Goal: Use online tool/utility: Utilize a website feature to perform a specific function

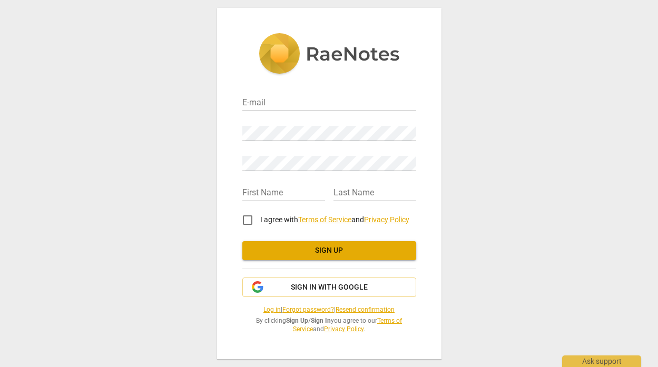
click at [312, 94] on div "E-mail" at bounding box center [329, 99] width 174 height 24
click at [310, 100] on input "email" at bounding box center [329, 103] width 174 height 15
type input "[EMAIL_ADDRESS][PERSON_NAME][DOMAIN_NAME]"
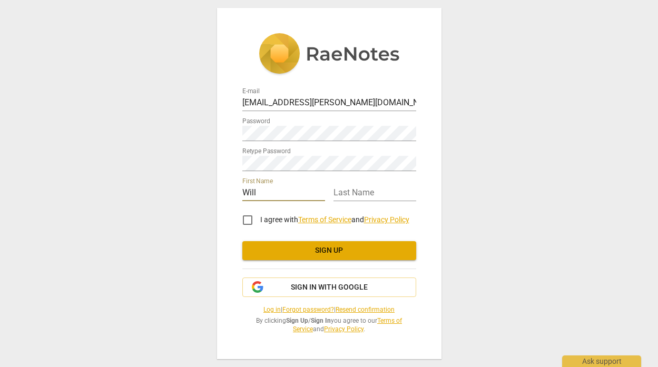
type input "Will"
type input "[PERSON_NAME]"
click at [248, 220] on input "I agree with Terms of Service and Privacy Policy" at bounding box center [247, 219] width 25 height 25
checkbox input "true"
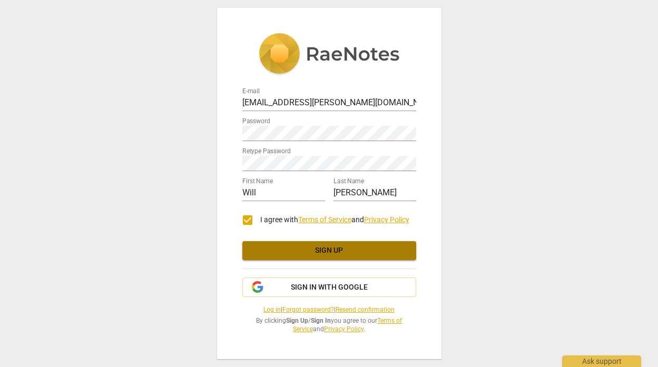
click at [311, 260] on button "Sign up" at bounding box center [329, 250] width 174 height 19
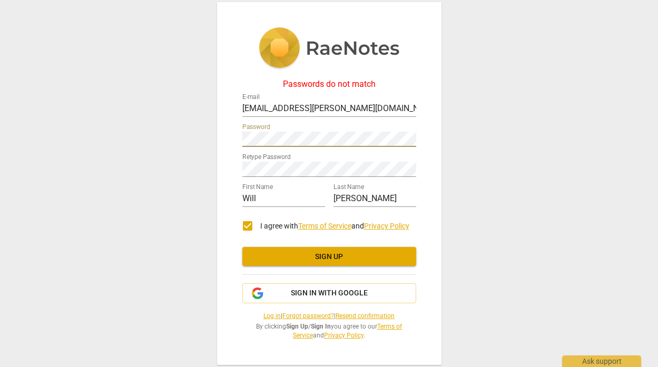
click at [201, 138] on div "Passwords do not match E-mail [EMAIL_ADDRESS][PERSON_NAME][DOMAIN_NAME] Passwor…" at bounding box center [329, 183] width 658 height 367
click at [271, 255] on span "Sign up" at bounding box center [329, 257] width 157 height 11
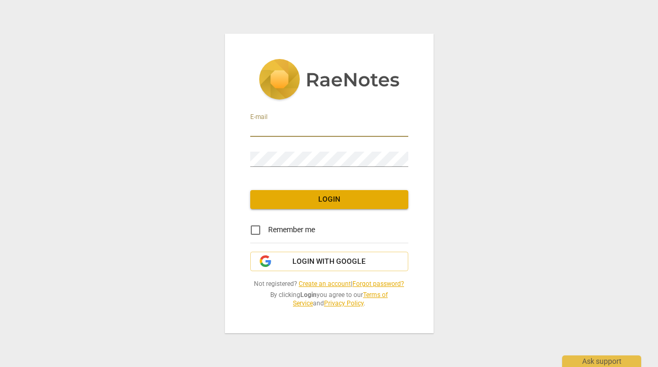
click at [318, 132] on input "email" at bounding box center [329, 129] width 158 height 15
type input "[EMAIL_ADDRESS][PERSON_NAME][DOMAIN_NAME]"
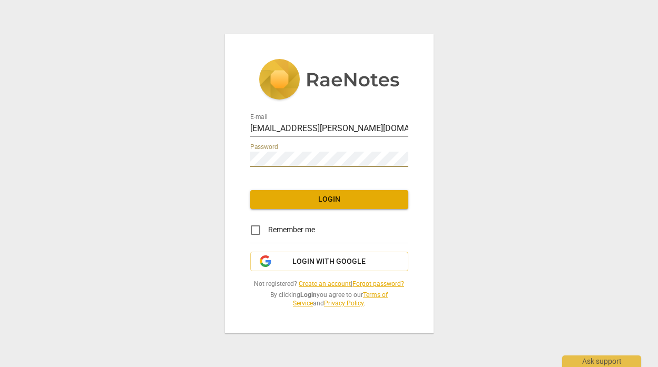
click at [255, 224] on input "Remember me" at bounding box center [255, 229] width 25 height 25
checkbox input "true"
click at [314, 196] on span "Login" at bounding box center [328, 199] width 141 height 11
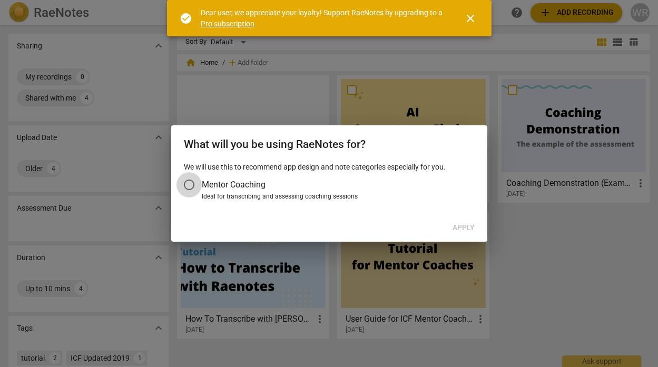
click at [194, 184] on input "Mentor Coaching" at bounding box center [188, 184] width 25 height 25
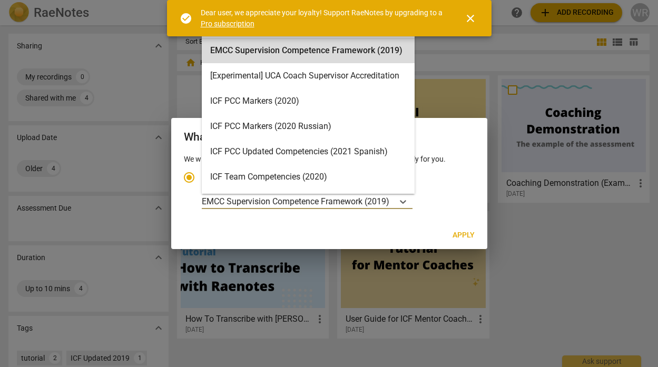
click at [355, 202] on p "EMCC Supervision Competence Framework (2019)" at bounding box center [295, 201] width 187 height 12
click at [0, 0] on input "Ideal for transcribing and assessing coaching sessions EMCC Supervision Compete…" at bounding box center [0, 0] width 0 height 0
click at [382, 197] on p "EMCC Supervision Competence Framework (2019)" at bounding box center [295, 201] width 187 height 12
click at [0, 0] on input "Ideal for transcribing and assessing coaching sessions EMCC Supervision Compete…" at bounding box center [0, 0] width 0 height 0
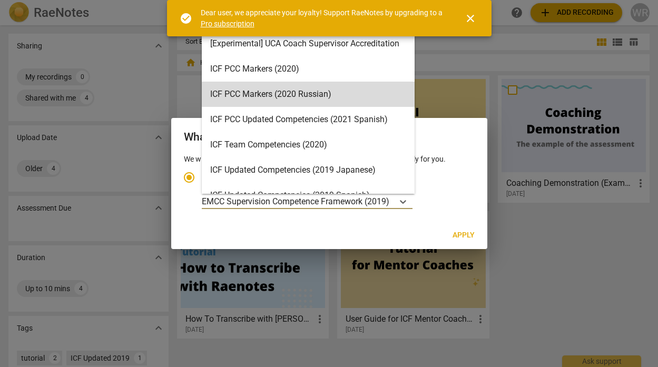
scroll to position [37, 0]
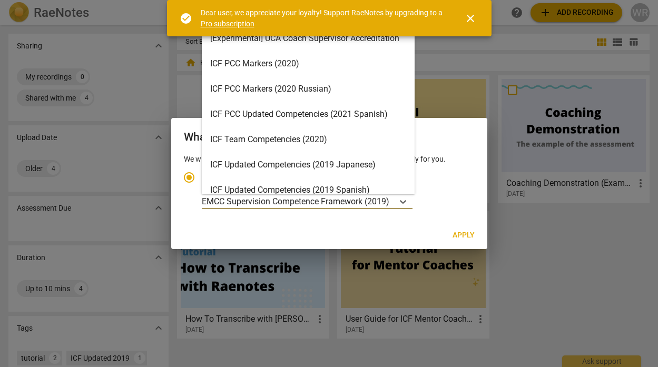
click at [353, 131] on div "ICF Team Competencies (2020)" at bounding box center [308, 139] width 213 height 25
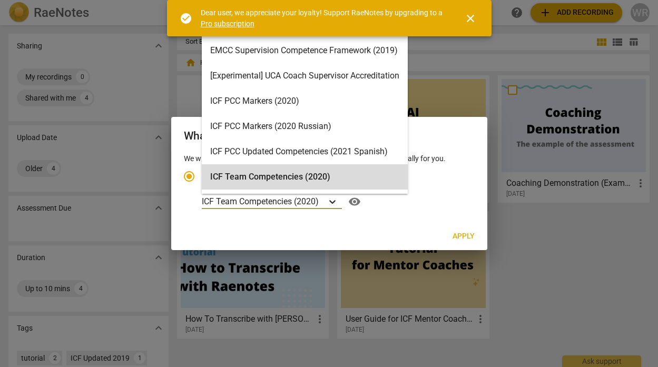
click at [338, 204] on div "Account type" at bounding box center [332, 201] width 19 height 15
click at [0, 0] on input "Ideal for transcribing and assessing coaching sessions ICF Team Competencies (2…" at bounding box center [0, 0] width 0 height 0
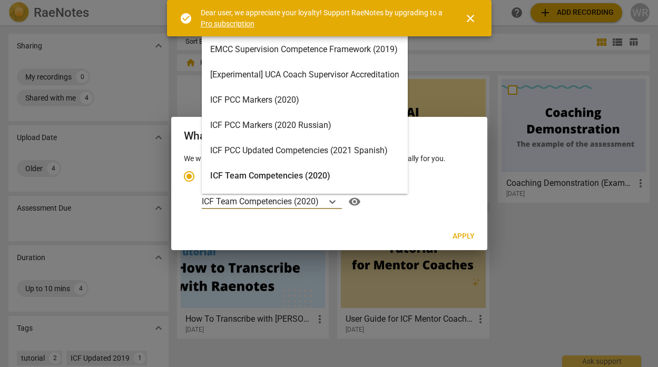
scroll to position [0, 0]
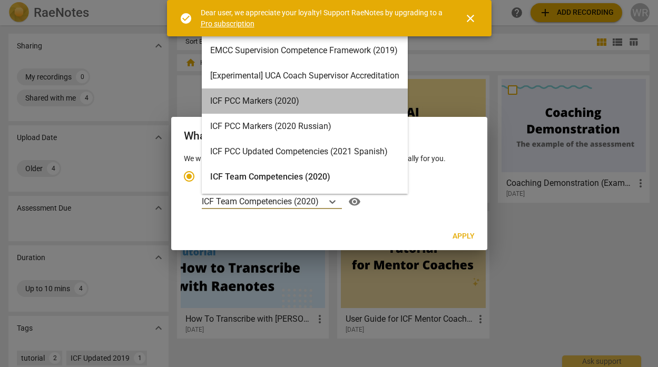
click at [317, 103] on div "ICF PCC Markers (2020)" at bounding box center [305, 100] width 206 height 25
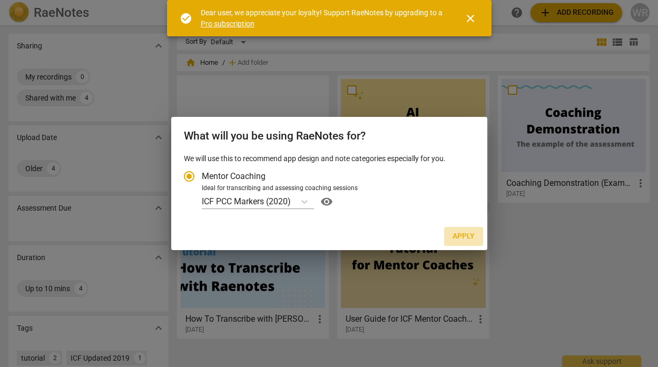
click at [457, 237] on span "Apply" at bounding box center [463, 236] width 22 height 11
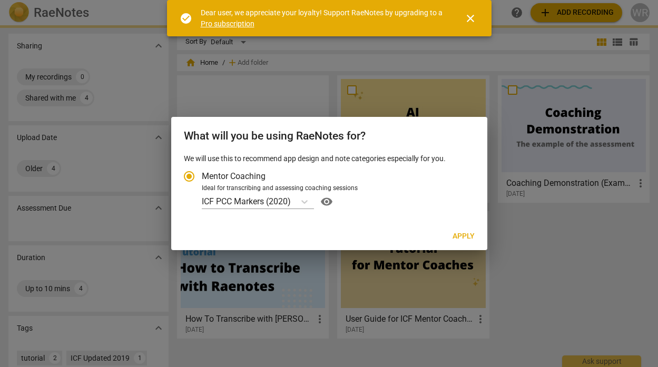
radio input "false"
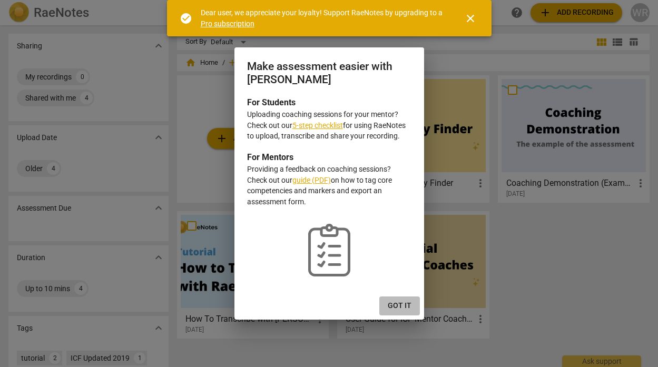
click at [401, 303] on span "Got it" at bounding box center [399, 306] width 24 height 11
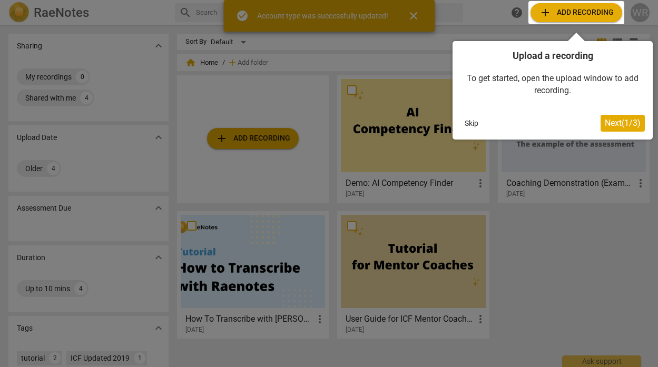
click at [580, 11] on div at bounding box center [576, 12] width 96 height 23
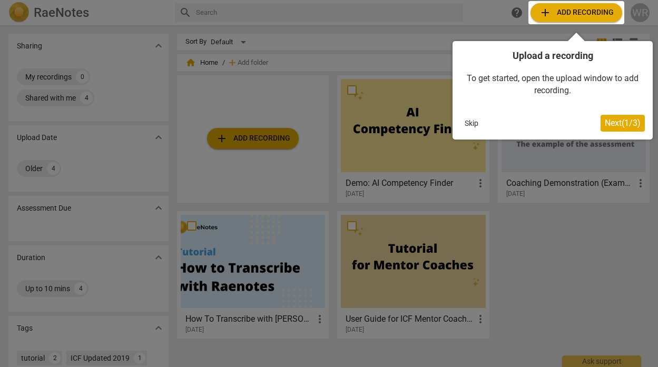
click at [258, 134] on div at bounding box center [329, 183] width 658 height 367
click at [603, 115] on button "Next ( 1 / 3 )" at bounding box center [622, 123] width 44 height 17
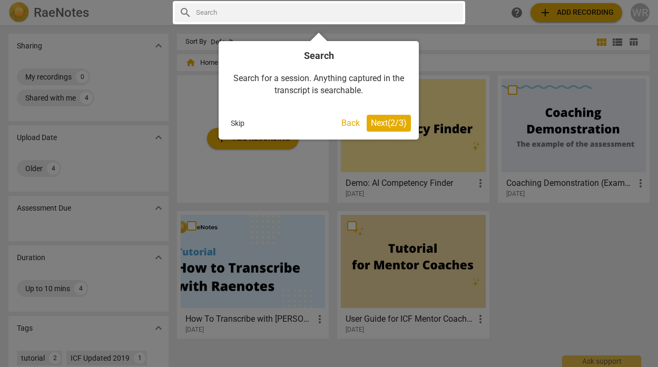
click at [402, 125] on span "Next ( 2 / 3 )" at bounding box center [389, 123] width 36 height 10
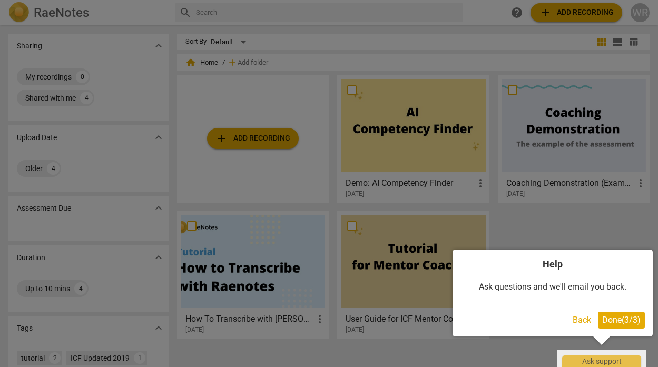
click at [609, 320] on span "Done ( 3 / 3 )" at bounding box center [621, 320] width 38 height 10
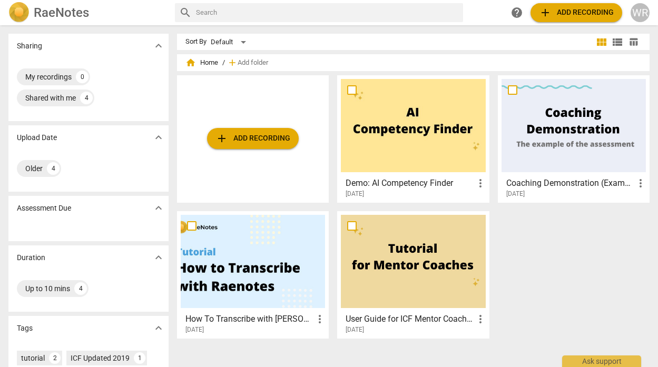
click at [277, 143] on span "add Add recording" at bounding box center [252, 138] width 75 height 13
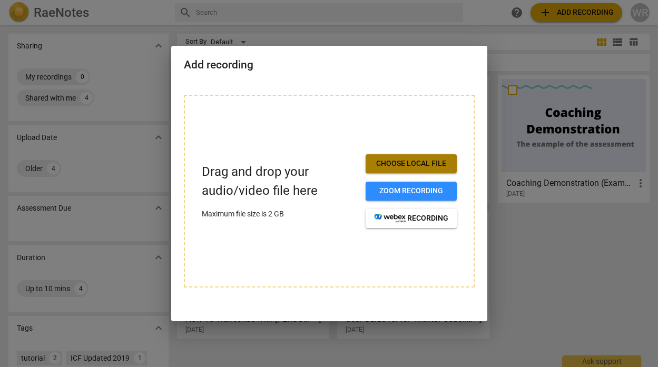
click at [410, 172] on button "Choose local file" at bounding box center [410, 163] width 91 height 19
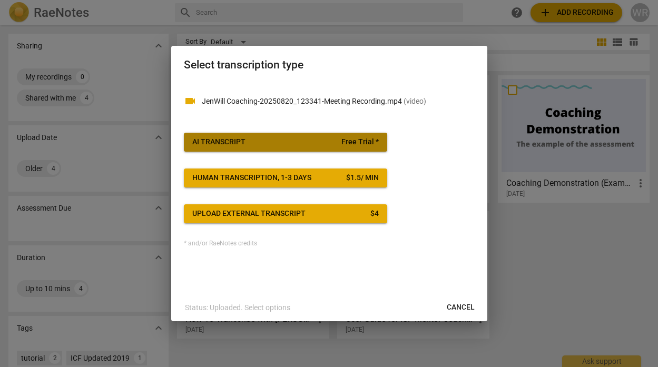
click at [332, 139] on span "AI Transcript Free Trial *" at bounding box center [285, 142] width 186 height 11
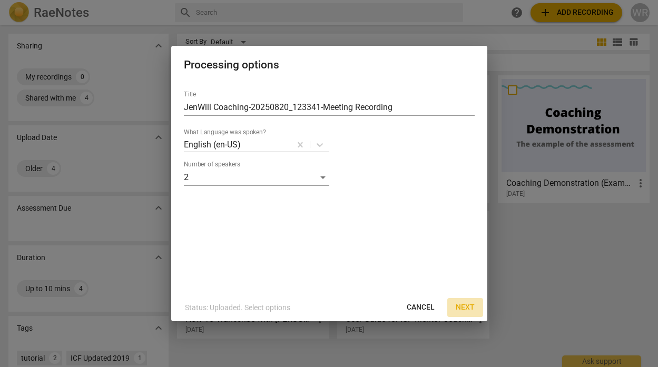
click at [460, 305] on span "Next" at bounding box center [464, 307] width 19 height 11
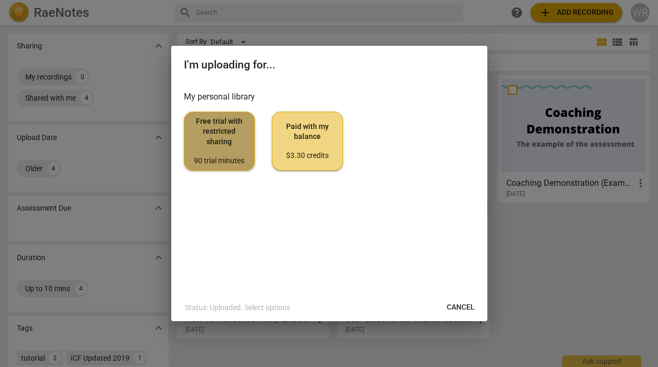
click at [238, 144] on span "Free trial with restricted sharing 90 trial minutes" at bounding box center [219, 140] width 53 height 49
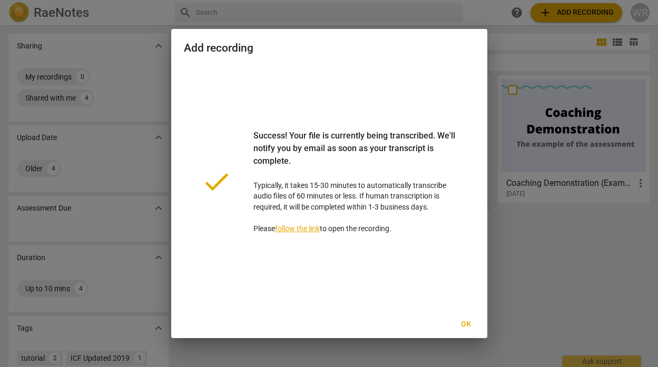
click at [467, 324] on span "Ok" at bounding box center [465, 324] width 17 height 11
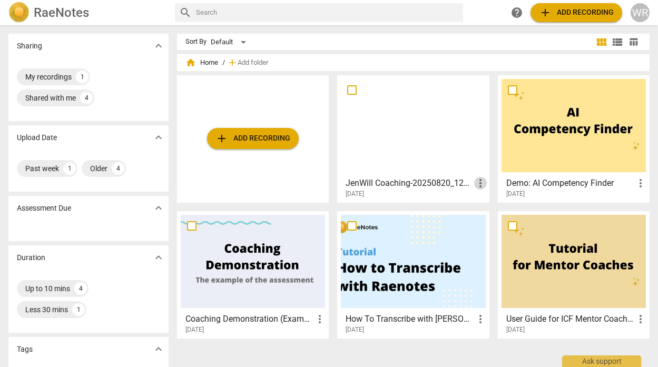
click at [476, 182] on span "more_vert" at bounding box center [480, 183] width 13 height 13
click at [434, 185] on div at bounding box center [329, 183] width 658 height 367
